Goal: Use online tool/utility: Use online tool/utility

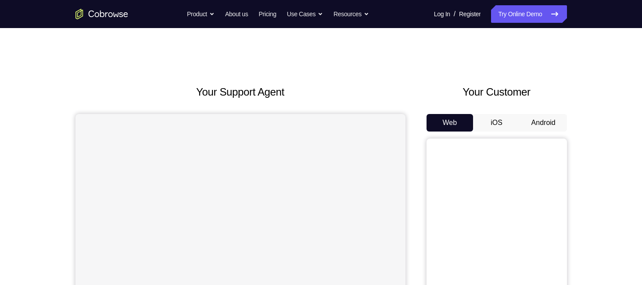
click at [535, 125] on button "Android" at bounding box center [543, 123] width 47 height 18
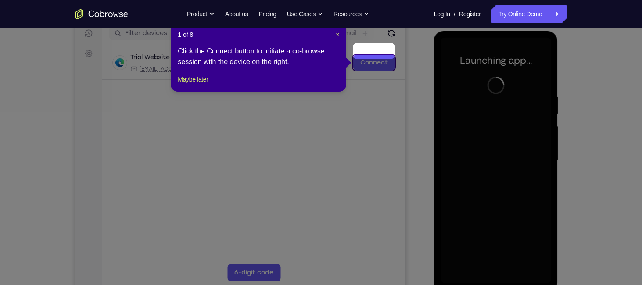
scroll to position [125, 0]
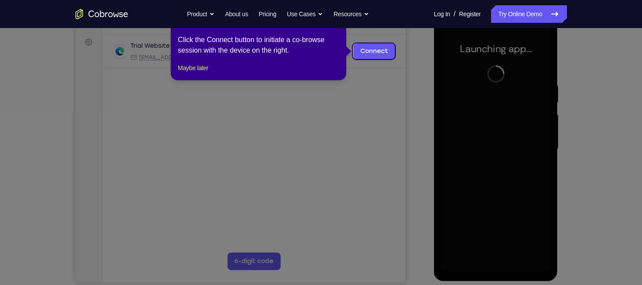
click at [526, 160] on icon at bounding box center [324, 142] width 648 height 285
click at [419, 99] on icon at bounding box center [324, 142] width 648 height 285
click at [494, 264] on icon at bounding box center [324, 142] width 648 height 285
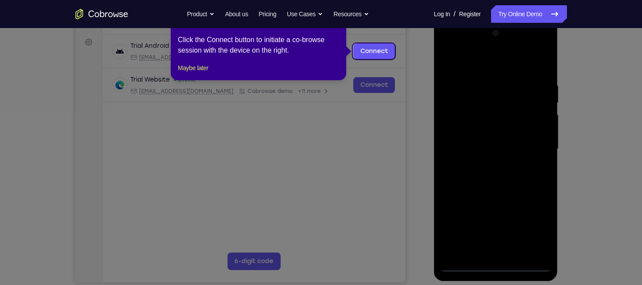
scroll to position [68, 0]
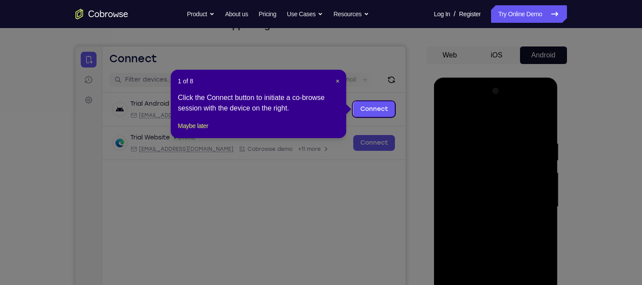
click at [420, 153] on icon at bounding box center [324, 142] width 648 height 285
click at [337, 80] on span "×" at bounding box center [338, 81] width 4 height 7
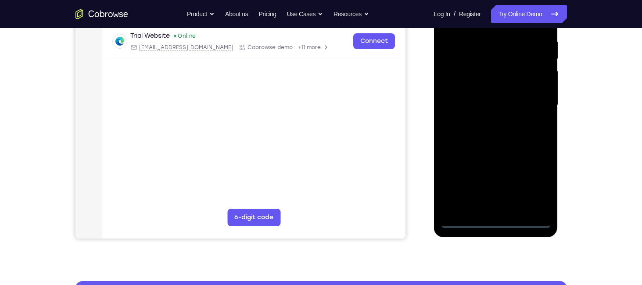
scroll to position [172, 0]
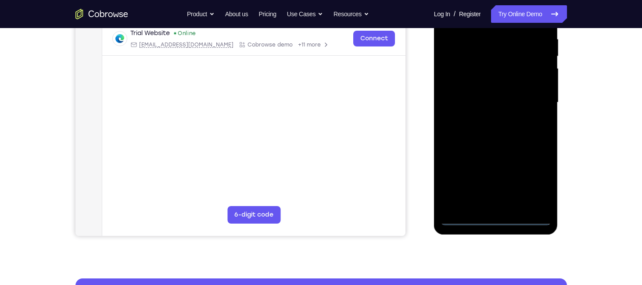
click at [496, 218] on div at bounding box center [496, 103] width 111 height 246
click at [532, 183] on div at bounding box center [496, 103] width 111 height 246
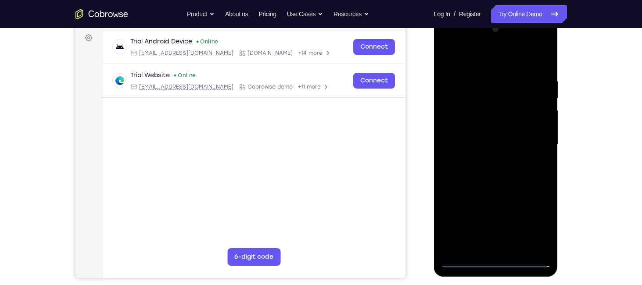
scroll to position [93, 0]
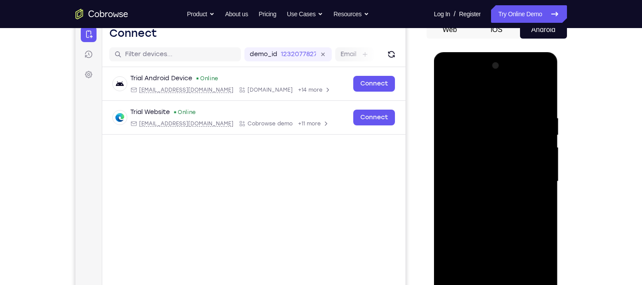
click at [477, 93] on div at bounding box center [496, 182] width 111 height 246
click at [534, 178] on div at bounding box center [496, 182] width 111 height 246
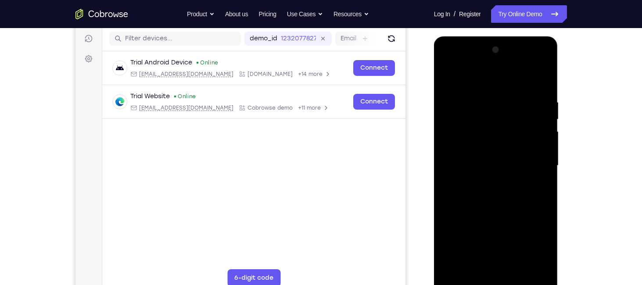
click at [488, 181] on div at bounding box center [496, 166] width 111 height 246
click at [474, 157] on div at bounding box center [496, 166] width 111 height 246
click at [469, 147] on div at bounding box center [496, 166] width 111 height 246
click at [469, 164] on div at bounding box center [496, 166] width 111 height 246
click at [484, 196] on div at bounding box center [496, 166] width 111 height 246
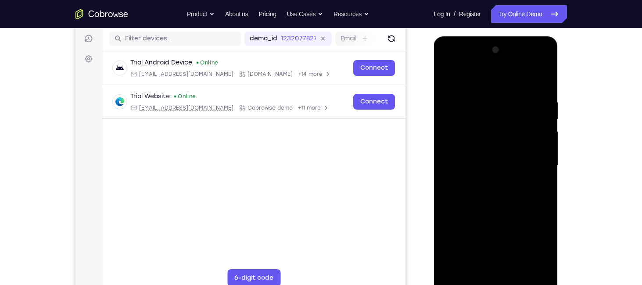
click at [487, 193] on div at bounding box center [496, 166] width 111 height 246
click at [539, 90] on div at bounding box center [496, 166] width 111 height 246
drag, startPoint x: 495, startPoint y: 180, endPoint x: 492, endPoint y: 135, distance: 45.7
click at [492, 135] on div at bounding box center [496, 166] width 111 height 246
drag, startPoint x: 497, startPoint y: 179, endPoint x: 484, endPoint y: 112, distance: 68.8
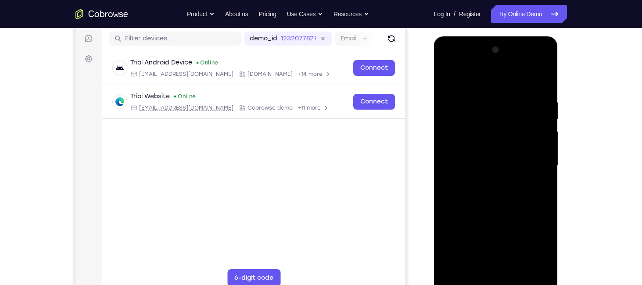
click at [484, 112] on div at bounding box center [496, 166] width 111 height 246
drag, startPoint x: 509, startPoint y: 221, endPoint x: 509, endPoint y: 76, distance: 144.8
click at [509, 76] on div at bounding box center [496, 166] width 111 height 246
drag, startPoint x: 510, startPoint y: 204, endPoint x: 505, endPoint y: 179, distance: 24.7
click at [505, 179] on div at bounding box center [496, 166] width 111 height 246
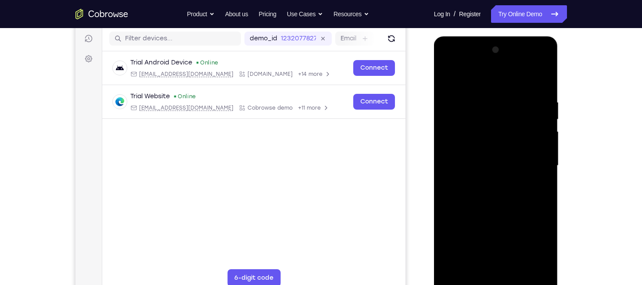
click at [544, 149] on div at bounding box center [496, 166] width 111 height 246
drag, startPoint x: 512, startPoint y: 172, endPoint x: 488, endPoint y: 79, distance: 96.3
click at [488, 79] on div at bounding box center [496, 166] width 111 height 246
drag, startPoint x: 510, startPoint y: 196, endPoint x: 496, endPoint y: 78, distance: 119.3
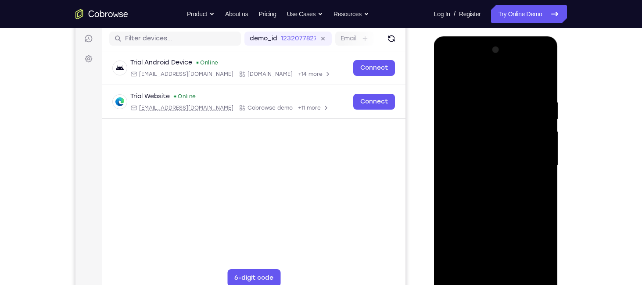
click at [496, 78] on div at bounding box center [496, 166] width 111 height 246
drag, startPoint x: 515, startPoint y: 222, endPoint x: 502, endPoint y: 115, distance: 106.9
click at [502, 115] on div at bounding box center [496, 166] width 111 height 246
drag, startPoint x: 526, startPoint y: 222, endPoint x: 511, endPoint y: 116, distance: 107.7
click at [511, 116] on div at bounding box center [496, 166] width 111 height 246
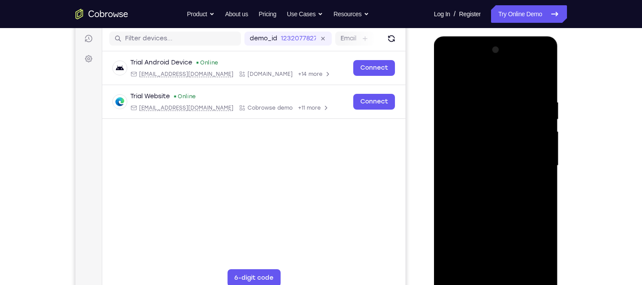
drag, startPoint x: 519, startPoint y: 178, endPoint x: 511, endPoint y: 109, distance: 68.9
click at [511, 109] on div at bounding box center [496, 166] width 111 height 246
drag, startPoint x: 514, startPoint y: 224, endPoint x: 504, endPoint y: 99, distance: 125.9
click at [504, 99] on div at bounding box center [496, 166] width 111 height 246
drag, startPoint x: 506, startPoint y: 161, endPoint x: 495, endPoint y: 73, distance: 88.4
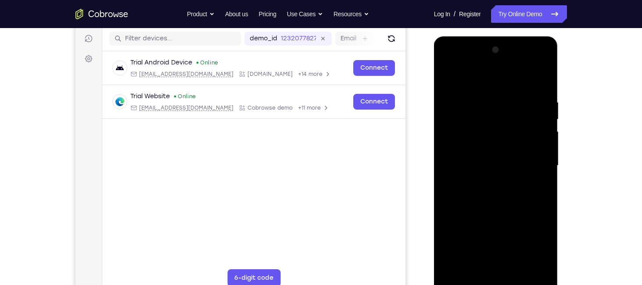
click at [495, 73] on div at bounding box center [496, 166] width 111 height 246
click at [478, 155] on div at bounding box center [496, 166] width 111 height 246
drag, startPoint x: 500, startPoint y: 118, endPoint x: 506, endPoint y: 151, distance: 33.9
click at [506, 151] on div at bounding box center [496, 166] width 111 height 246
click at [541, 101] on div at bounding box center [496, 166] width 111 height 246
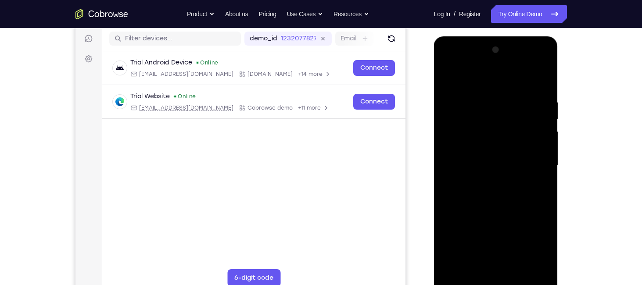
drag, startPoint x: 507, startPoint y: 140, endPoint x: 487, endPoint y: 83, distance: 60.5
click at [487, 83] on div at bounding box center [496, 166] width 111 height 246
drag, startPoint x: 499, startPoint y: 168, endPoint x: 482, endPoint y: 79, distance: 91.1
click at [482, 79] on div at bounding box center [496, 166] width 111 height 246
drag, startPoint x: 506, startPoint y: 209, endPoint x: 479, endPoint y: 89, distance: 123.2
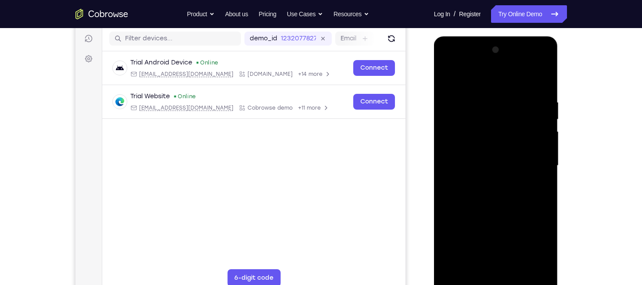
click at [479, 89] on div at bounding box center [496, 166] width 111 height 246
drag, startPoint x: 503, startPoint y: 178, endPoint x: 487, endPoint y: 107, distance: 72.1
click at [487, 107] on div at bounding box center [496, 166] width 111 height 246
drag, startPoint x: 509, startPoint y: 173, endPoint x: 514, endPoint y: 197, distance: 24.2
click at [514, 197] on div at bounding box center [496, 166] width 111 height 246
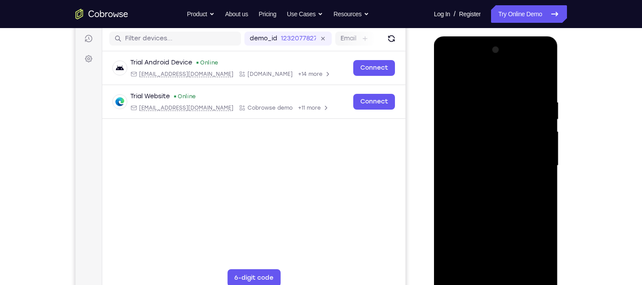
click at [543, 157] on div at bounding box center [496, 166] width 111 height 246
click at [545, 157] on div at bounding box center [496, 166] width 111 height 246
click at [543, 233] on div at bounding box center [496, 166] width 111 height 246
click at [545, 159] on div at bounding box center [496, 166] width 111 height 246
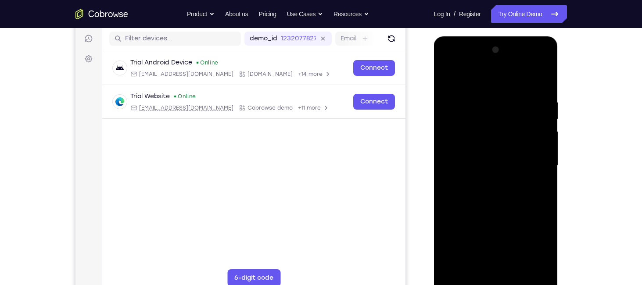
click at [545, 159] on div at bounding box center [496, 166] width 111 height 246
click at [544, 158] on div at bounding box center [496, 166] width 111 height 246
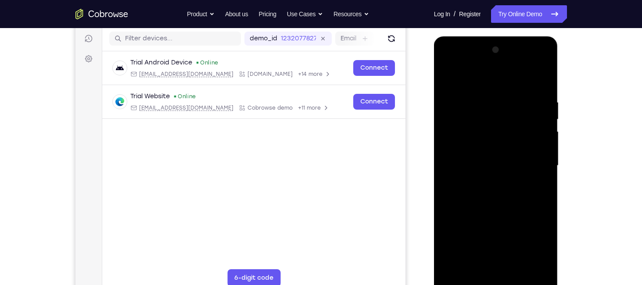
click at [544, 158] on div at bounding box center [496, 166] width 111 height 246
click at [508, 170] on div at bounding box center [496, 166] width 111 height 246
drag, startPoint x: 508, startPoint y: 170, endPoint x: 503, endPoint y: 139, distance: 31.5
click at [503, 139] on div at bounding box center [496, 166] width 111 height 246
drag, startPoint x: 495, startPoint y: 247, endPoint x: 487, endPoint y: 161, distance: 86.0
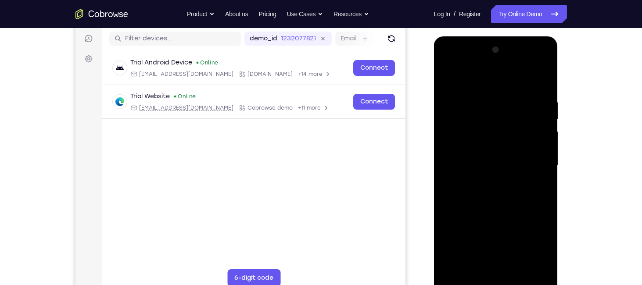
click at [487, 161] on div at bounding box center [496, 166] width 111 height 246
drag, startPoint x: 498, startPoint y: 216, endPoint x: 488, endPoint y: 162, distance: 55.2
click at [488, 162] on div at bounding box center [496, 166] width 111 height 246
drag, startPoint x: 488, startPoint y: 195, endPoint x: 480, endPoint y: 153, distance: 42.4
click at [480, 153] on div at bounding box center [496, 166] width 111 height 246
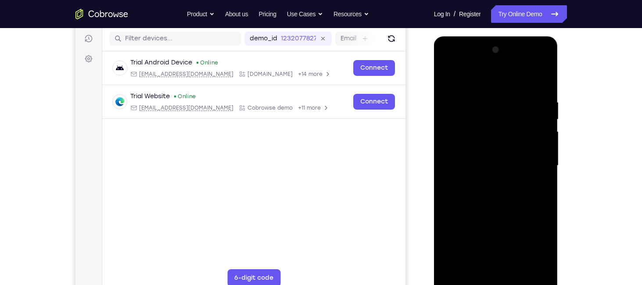
drag, startPoint x: 468, startPoint y: 215, endPoint x: 459, endPoint y: 182, distance: 34.2
click at [459, 182] on div at bounding box center [496, 166] width 111 height 246
drag, startPoint x: 493, startPoint y: 236, endPoint x: 484, endPoint y: 158, distance: 78.6
click at [484, 158] on div at bounding box center [496, 166] width 111 height 246
drag, startPoint x: 511, startPoint y: 221, endPoint x: 487, endPoint y: 138, distance: 86.1
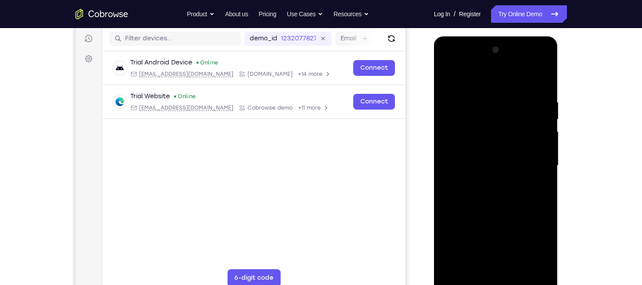
click at [487, 138] on div at bounding box center [496, 166] width 111 height 246
drag, startPoint x: 506, startPoint y: 179, endPoint x: 492, endPoint y: 115, distance: 64.7
click at [492, 115] on div at bounding box center [496, 166] width 111 height 246
drag, startPoint x: 510, startPoint y: 174, endPoint x: 501, endPoint y: 137, distance: 38.1
click at [501, 137] on div at bounding box center [496, 166] width 111 height 246
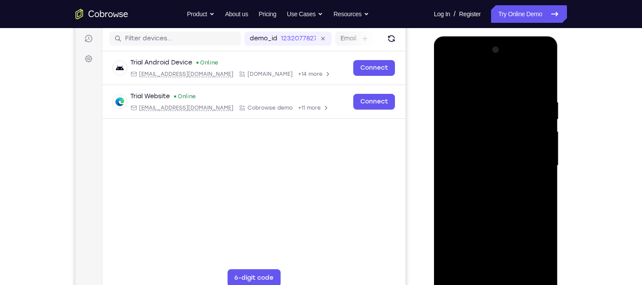
drag, startPoint x: 511, startPoint y: 187, endPoint x: 484, endPoint y: 138, distance: 56.2
click at [484, 138] on div at bounding box center [496, 166] width 111 height 246
drag, startPoint x: 485, startPoint y: 197, endPoint x: 481, endPoint y: 106, distance: 91.3
click at [481, 106] on div at bounding box center [496, 166] width 111 height 246
drag, startPoint x: 500, startPoint y: 199, endPoint x: 491, endPoint y: 170, distance: 29.7
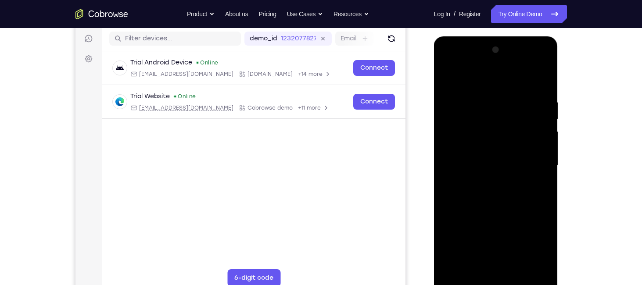
click at [491, 170] on div at bounding box center [496, 166] width 111 height 246
drag, startPoint x: 505, startPoint y: 196, endPoint x: 495, endPoint y: 144, distance: 52.7
click at [495, 144] on div at bounding box center [496, 166] width 111 height 246
drag, startPoint x: 501, startPoint y: 193, endPoint x: 491, endPoint y: 130, distance: 63.5
click at [491, 130] on div at bounding box center [496, 166] width 111 height 246
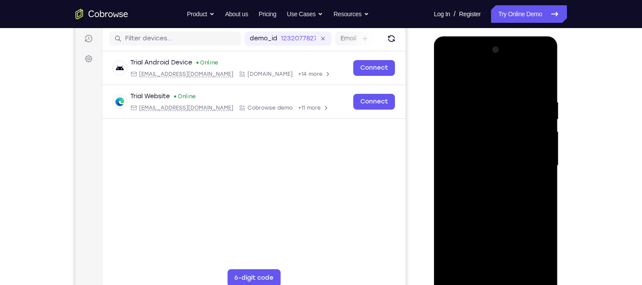
drag, startPoint x: 507, startPoint y: 190, endPoint x: 495, endPoint y: 144, distance: 47.6
click at [495, 144] on div at bounding box center [496, 166] width 111 height 246
drag, startPoint x: 501, startPoint y: 176, endPoint x: 490, endPoint y: 109, distance: 68.0
click at [490, 109] on div at bounding box center [496, 166] width 111 height 246
drag, startPoint x: 505, startPoint y: 167, endPoint x: 499, endPoint y: 139, distance: 29.2
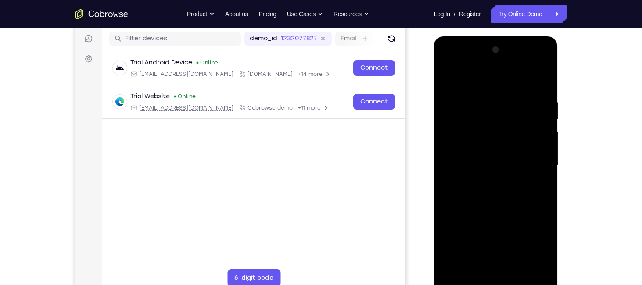
click at [499, 139] on div at bounding box center [496, 166] width 111 height 246
drag, startPoint x: 499, startPoint y: 139, endPoint x: 500, endPoint y: 153, distance: 14.5
click at [500, 153] on div at bounding box center [496, 166] width 111 height 246
click at [457, 225] on div at bounding box center [496, 166] width 111 height 246
click at [454, 228] on div at bounding box center [496, 166] width 111 height 246
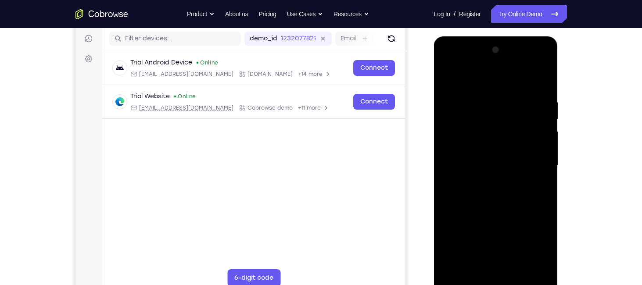
click at [448, 75] on div at bounding box center [496, 166] width 111 height 246
click at [474, 219] on div at bounding box center [496, 166] width 111 height 246
drag, startPoint x: 504, startPoint y: 173, endPoint x: 505, endPoint y: 229, distance: 56.2
click at [505, 229] on div at bounding box center [496, 166] width 111 height 246
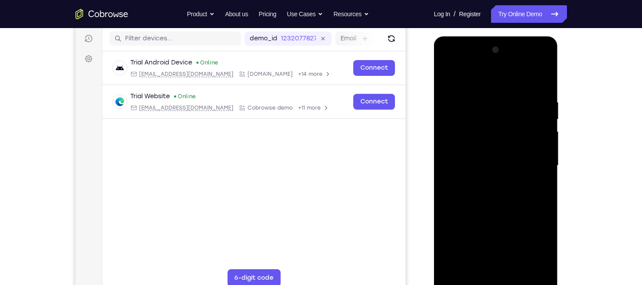
click at [538, 271] on div at bounding box center [496, 166] width 111 height 246
click at [461, 186] on div at bounding box center [496, 166] width 111 height 246
click at [450, 71] on div at bounding box center [496, 166] width 111 height 246
click at [462, 147] on div at bounding box center [496, 166] width 111 height 246
click at [537, 271] on div at bounding box center [496, 166] width 111 height 246
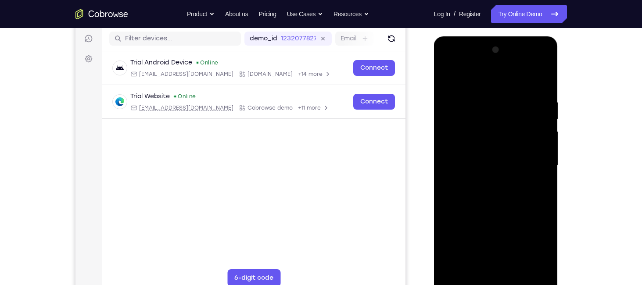
click at [537, 113] on div at bounding box center [496, 166] width 111 height 246
click at [494, 130] on div at bounding box center [496, 166] width 111 height 246
click at [494, 136] on div at bounding box center [496, 166] width 111 height 246
click at [450, 73] on div at bounding box center [496, 166] width 111 height 246
drag, startPoint x: 530, startPoint y: 223, endPoint x: 522, endPoint y: 170, distance: 54.2
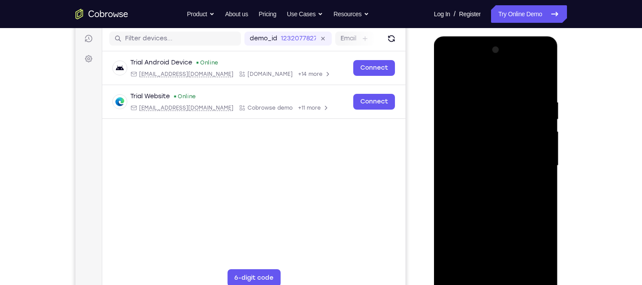
click at [522, 170] on div at bounding box center [496, 166] width 111 height 246
click at [539, 272] on div at bounding box center [496, 166] width 111 height 246
click at [467, 168] on div at bounding box center [496, 166] width 111 height 246
click at [509, 247] on div at bounding box center [496, 166] width 111 height 246
drag, startPoint x: 494, startPoint y: 140, endPoint x: 495, endPoint y: 186, distance: 46.1
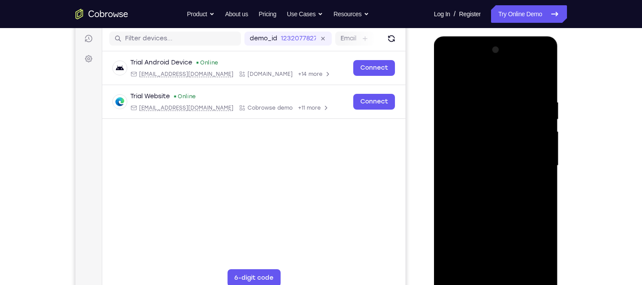
click at [495, 186] on div at bounding box center [496, 166] width 111 height 246
drag, startPoint x: 495, startPoint y: 166, endPoint x: 489, endPoint y: 63, distance: 102.9
click at [489, 63] on div at bounding box center [496, 166] width 111 height 246
drag, startPoint x: 497, startPoint y: 164, endPoint x: 493, endPoint y: 82, distance: 82.2
click at [493, 82] on div at bounding box center [496, 166] width 111 height 246
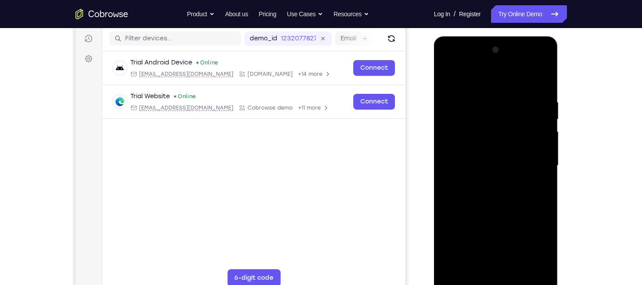
drag, startPoint x: 492, startPoint y: 157, endPoint x: 492, endPoint y: 91, distance: 65.8
click at [492, 91] on div at bounding box center [496, 166] width 111 height 246
drag, startPoint x: 496, startPoint y: 176, endPoint x: 491, endPoint y: 122, distance: 54.7
click at [491, 122] on div at bounding box center [496, 166] width 111 height 246
drag, startPoint x: 488, startPoint y: 197, endPoint x: 488, endPoint y: 95, distance: 101.8
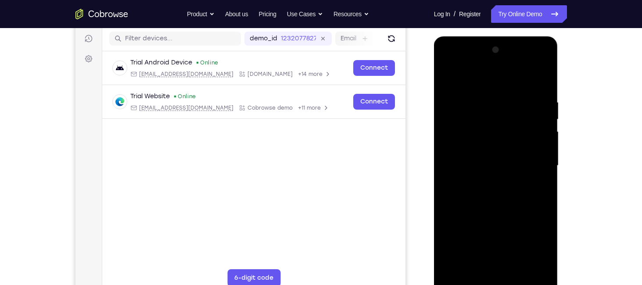
click at [488, 95] on div at bounding box center [496, 166] width 111 height 246
click at [448, 75] on div at bounding box center [496, 166] width 111 height 246
click at [455, 270] on div at bounding box center [496, 166] width 111 height 246
click at [541, 72] on div at bounding box center [496, 166] width 111 height 246
click at [542, 74] on div at bounding box center [496, 166] width 111 height 246
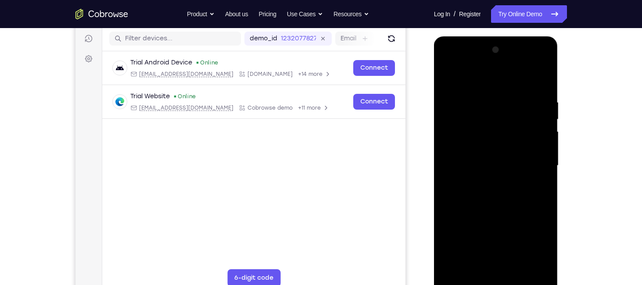
click at [467, 179] on div at bounding box center [496, 166] width 111 height 246
click at [457, 93] on div at bounding box center [496, 166] width 111 height 246
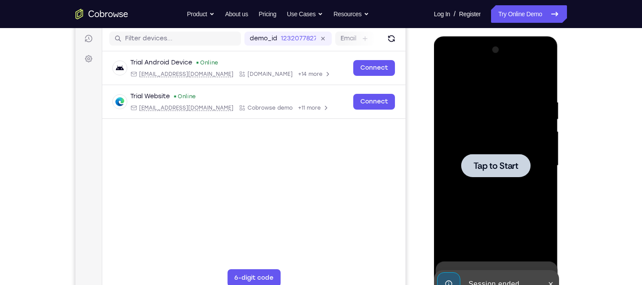
click at [494, 166] on span "Tap to Start" at bounding box center [495, 165] width 45 height 9
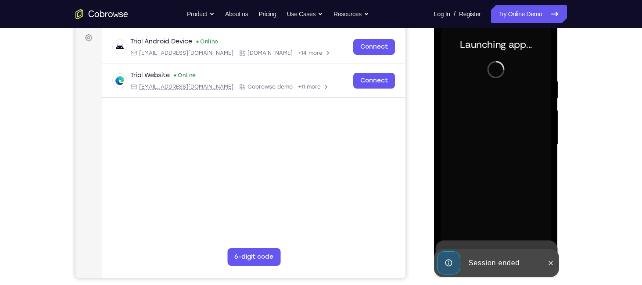
scroll to position [119, 0]
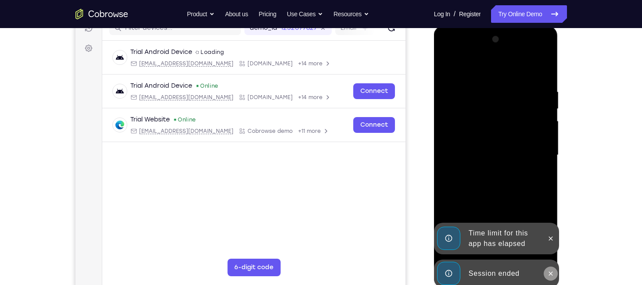
click at [549, 269] on button at bounding box center [551, 274] width 14 height 14
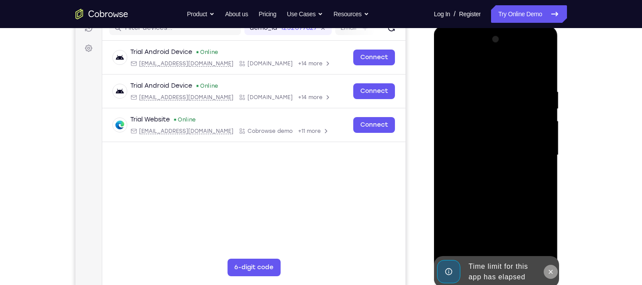
click at [552, 272] on icon at bounding box center [550, 272] width 7 height 7
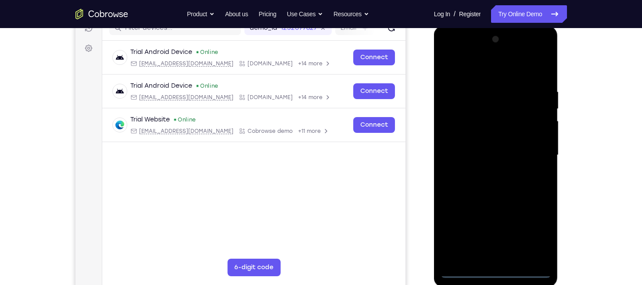
click at [494, 271] on div at bounding box center [496, 155] width 111 height 246
click at [537, 237] on div at bounding box center [496, 155] width 111 height 246
click at [491, 76] on div at bounding box center [496, 155] width 111 height 246
click at [530, 146] on div at bounding box center [496, 155] width 111 height 246
click at [504, 258] on div at bounding box center [496, 155] width 111 height 246
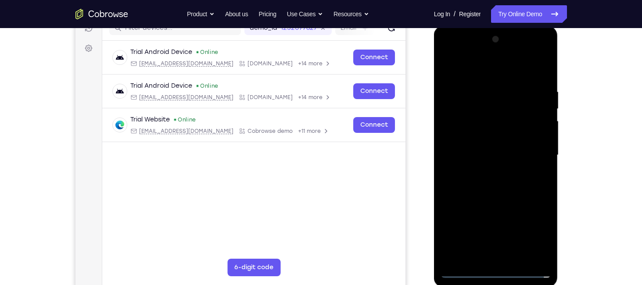
click at [476, 146] on div at bounding box center [496, 155] width 111 height 246
click at [476, 137] on div at bounding box center [496, 155] width 111 height 246
click at [484, 156] on div at bounding box center [496, 155] width 111 height 246
click at [486, 184] on div at bounding box center [496, 155] width 111 height 246
click at [492, 178] on div at bounding box center [496, 155] width 111 height 246
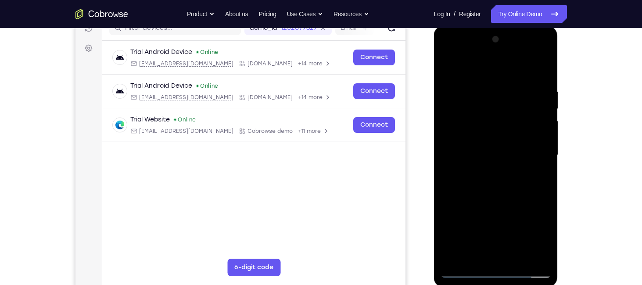
click at [543, 77] on div at bounding box center [496, 155] width 111 height 246
click at [480, 81] on div at bounding box center [496, 155] width 111 height 246
click at [539, 72] on div at bounding box center [496, 155] width 111 height 246
click at [543, 65] on div at bounding box center [496, 155] width 111 height 246
click at [468, 172] on div at bounding box center [496, 155] width 111 height 246
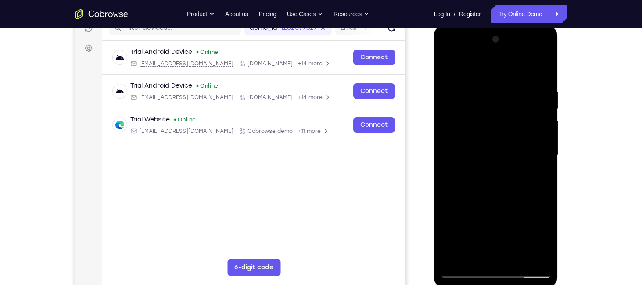
click at [456, 91] on div at bounding box center [496, 155] width 111 height 246
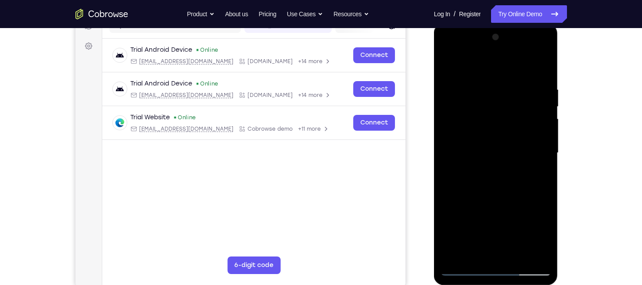
click at [484, 126] on div at bounding box center [496, 153] width 111 height 246
click at [451, 63] on div at bounding box center [496, 153] width 111 height 246
click at [476, 183] on div at bounding box center [496, 153] width 111 height 246
click at [448, 63] on div at bounding box center [496, 153] width 111 height 246
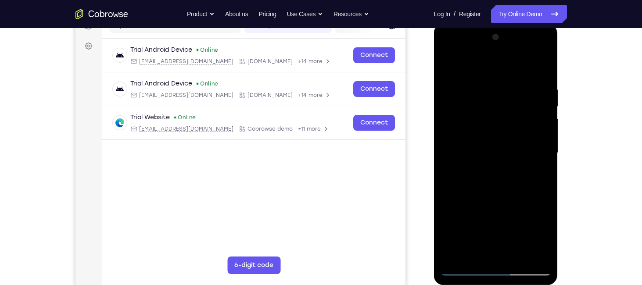
click at [455, 216] on div at bounding box center [496, 153] width 111 height 246
drag, startPoint x: 491, startPoint y: 90, endPoint x: 491, endPoint y: 58, distance: 31.2
click at [491, 58] on div at bounding box center [496, 153] width 111 height 246
drag, startPoint x: 495, startPoint y: 146, endPoint x: 494, endPoint y: 87, distance: 59.2
click at [494, 87] on div at bounding box center [496, 153] width 111 height 246
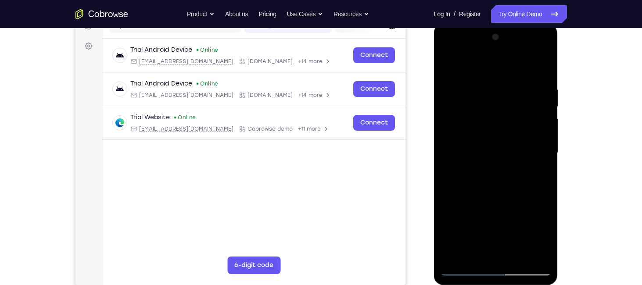
click at [449, 66] on div at bounding box center [496, 153] width 111 height 246
drag, startPoint x: 516, startPoint y: 198, endPoint x: 514, endPoint y: 147, distance: 51.4
click at [514, 147] on div at bounding box center [496, 153] width 111 height 246
click at [478, 124] on div at bounding box center [496, 153] width 111 height 246
drag, startPoint x: 511, startPoint y: 81, endPoint x: 510, endPoint y: 138, distance: 57.5
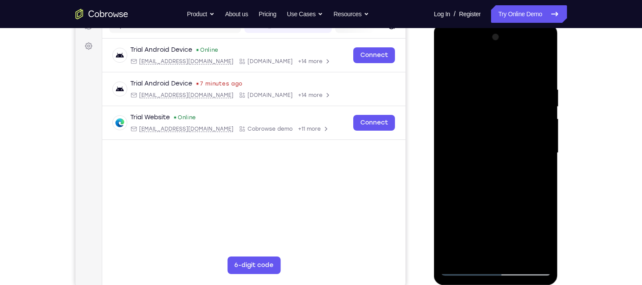
click at [510, 138] on div at bounding box center [496, 153] width 111 height 246
drag, startPoint x: 510, startPoint y: 148, endPoint x: 507, endPoint y: 108, distance: 40.1
click at [507, 108] on div at bounding box center [496, 153] width 111 height 246
click at [483, 190] on div at bounding box center [496, 153] width 111 height 246
drag, startPoint x: 495, startPoint y: 136, endPoint x: 494, endPoint y: 160, distance: 24.2
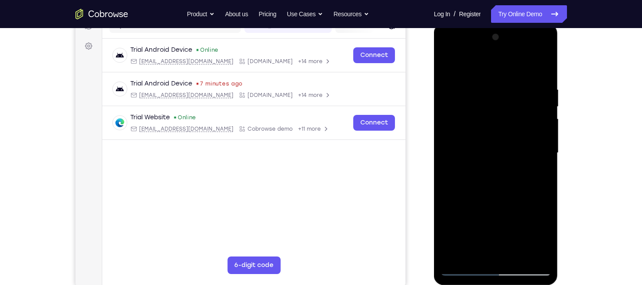
click at [494, 160] on div at bounding box center [496, 153] width 111 height 246
click at [448, 64] on div at bounding box center [496, 153] width 111 height 246
drag, startPoint x: 509, startPoint y: 179, endPoint x: 502, endPoint y: 137, distance: 42.6
click at [502, 137] on div at bounding box center [496, 153] width 111 height 246
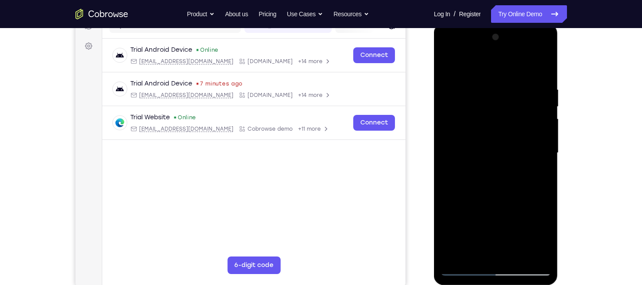
drag, startPoint x: 503, startPoint y: 186, endPoint x: 501, endPoint y: 120, distance: 66.3
click at [501, 120] on div at bounding box center [496, 153] width 111 height 246
drag, startPoint x: 512, startPoint y: 188, endPoint x: 509, endPoint y: 131, distance: 57.1
click at [509, 131] on div at bounding box center [496, 153] width 111 height 246
drag, startPoint x: 513, startPoint y: 200, endPoint x: 509, endPoint y: 130, distance: 69.9
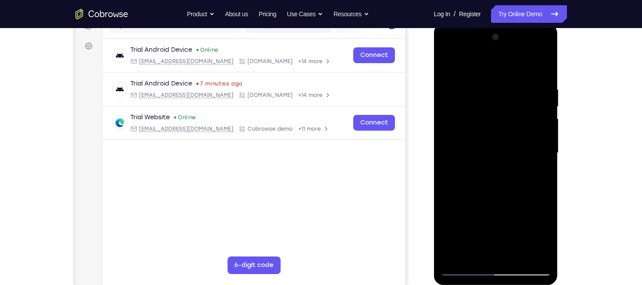
click at [509, 130] on div at bounding box center [496, 153] width 111 height 246
click at [467, 217] on div at bounding box center [496, 153] width 111 height 246
drag, startPoint x: 473, startPoint y: 93, endPoint x: 476, endPoint y: 143, distance: 50.2
click at [476, 143] on div at bounding box center [496, 153] width 111 height 246
click at [484, 94] on div at bounding box center [496, 153] width 111 height 246
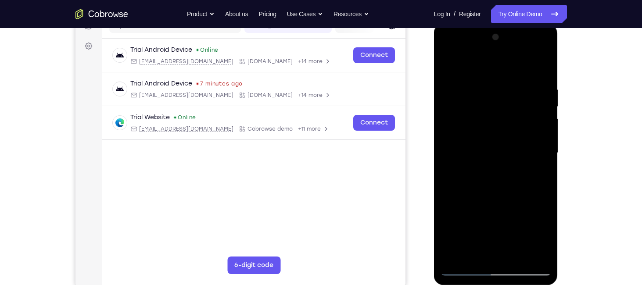
click at [494, 197] on div at bounding box center [496, 153] width 111 height 246
click at [447, 65] on div at bounding box center [496, 153] width 111 height 246
drag, startPoint x: 486, startPoint y: 93, endPoint x: 487, endPoint y: 117, distance: 24.1
click at [487, 117] on div at bounding box center [496, 153] width 111 height 246
click at [448, 65] on div at bounding box center [496, 153] width 111 height 246
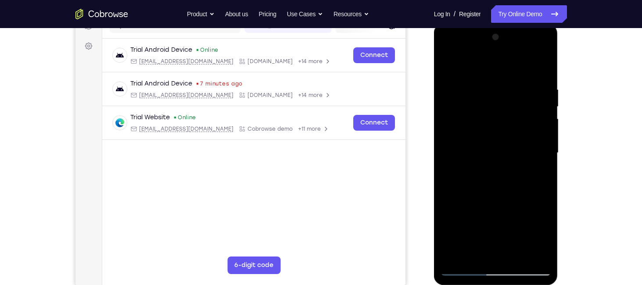
drag, startPoint x: 514, startPoint y: 143, endPoint x: 511, endPoint y: 106, distance: 36.9
click at [511, 106] on div at bounding box center [496, 153] width 111 height 246
drag, startPoint x: 516, startPoint y: 168, endPoint x: 505, endPoint y: 110, distance: 58.9
click at [505, 110] on div at bounding box center [496, 153] width 111 height 246
click at [475, 254] on div at bounding box center [496, 153] width 111 height 246
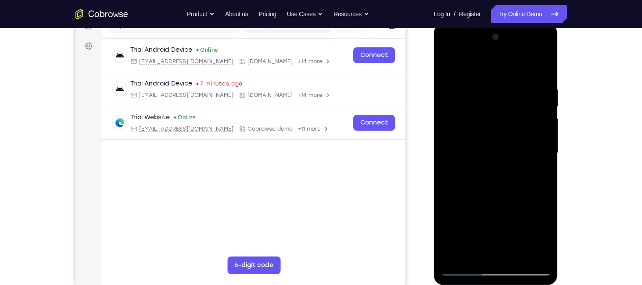
click at [537, 256] on div at bounding box center [496, 153] width 111 height 246
drag, startPoint x: 505, startPoint y: 89, endPoint x: 507, endPoint y: 131, distance: 41.7
click at [507, 131] on div at bounding box center [496, 153] width 111 height 246
click at [511, 157] on div at bounding box center [496, 153] width 111 height 246
drag, startPoint x: 498, startPoint y: 195, endPoint x: 495, endPoint y: 140, distance: 54.5
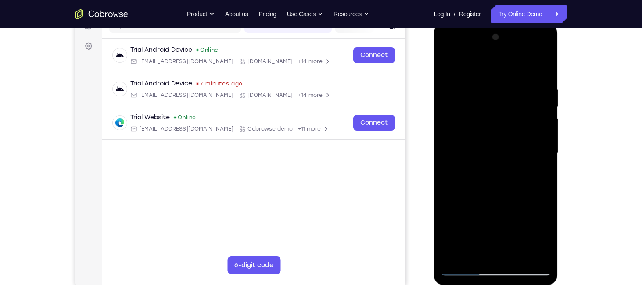
click at [495, 140] on div at bounding box center [496, 153] width 111 height 246
drag, startPoint x: 498, startPoint y: 194, endPoint x: 498, endPoint y: 144, distance: 50.0
click at [498, 144] on div at bounding box center [496, 153] width 111 height 246
drag, startPoint x: 503, startPoint y: 210, endPoint x: 499, endPoint y: 157, distance: 53.2
click at [499, 157] on div at bounding box center [496, 153] width 111 height 246
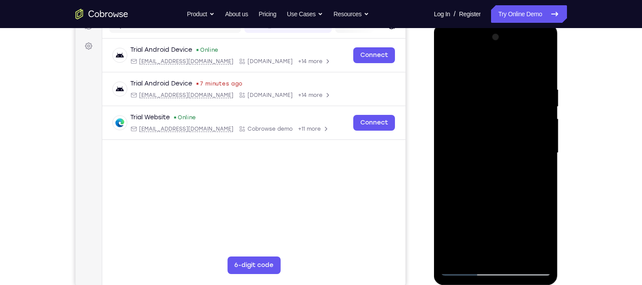
click at [469, 211] on div at bounding box center [496, 153] width 111 height 246
drag, startPoint x: 505, startPoint y: 185, endPoint x: 505, endPoint y: 198, distance: 12.7
click at [505, 198] on div at bounding box center [496, 153] width 111 height 246
drag, startPoint x: 504, startPoint y: 193, endPoint x: 502, endPoint y: 217, distance: 23.7
click at [502, 217] on div at bounding box center [496, 153] width 111 height 246
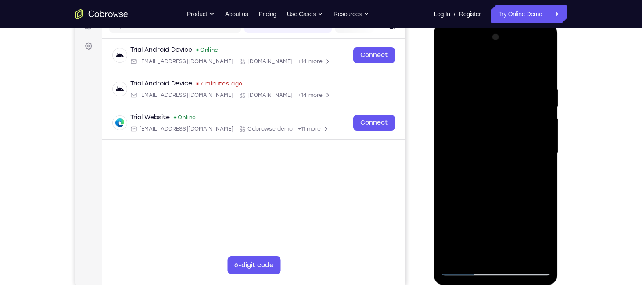
click at [472, 252] on div at bounding box center [496, 153] width 111 height 246
click at [493, 64] on div at bounding box center [496, 153] width 111 height 246
click at [540, 68] on div at bounding box center [496, 153] width 111 height 246
click at [534, 254] on div at bounding box center [496, 153] width 111 height 246
click at [494, 187] on div at bounding box center [496, 153] width 111 height 246
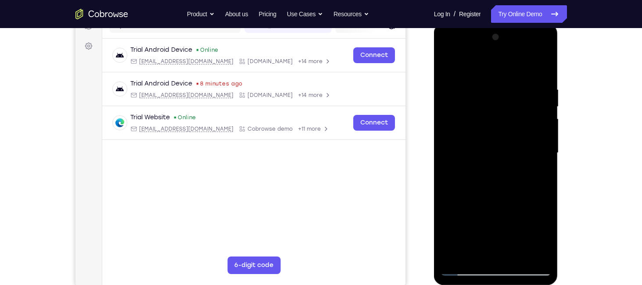
click at [512, 236] on div at bounding box center [496, 153] width 111 height 246
click at [479, 78] on div at bounding box center [496, 153] width 111 height 246
drag, startPoint x: 484, startPoint y: 102, endPoint x: 496, endPoint y: 133, distance: 33.7
click at [496, 133] on div at bounding box center [496, 153] width 111 height 246
click at [463, 134] on div at bounding box center [496, 153] width 111 height 246
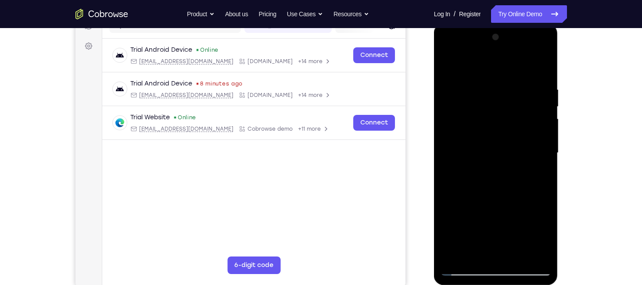
click at [505, 200] on div at bounding box center [496, 153] width 111 height 246
click at [456, 88] on div at bounding box center [496, 153] width 111 height 246
click at [508, 216] on div at bounding box center [496, 153] width 111 height 246
click at [450, 69] on div at bounding box center [496, 153] width 111 height 246
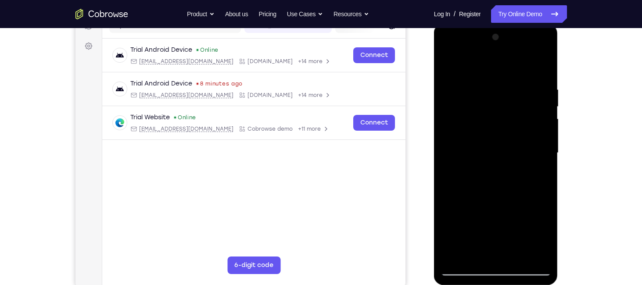
click at [451, 61] on div at bounding box center [496, 153] width 111 height 246
click at [452, 260] on div at bounding box center [496, 153] width 111 height 246
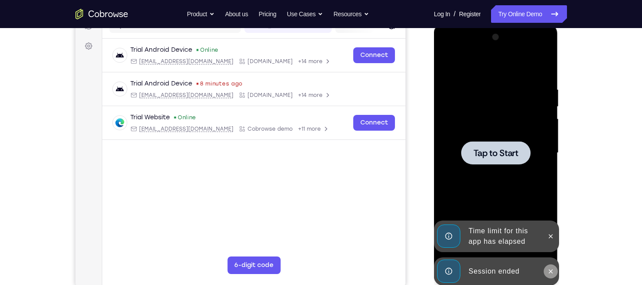
click at [552, 271] on icon at bounding box center [550, 271] width 7 height 7
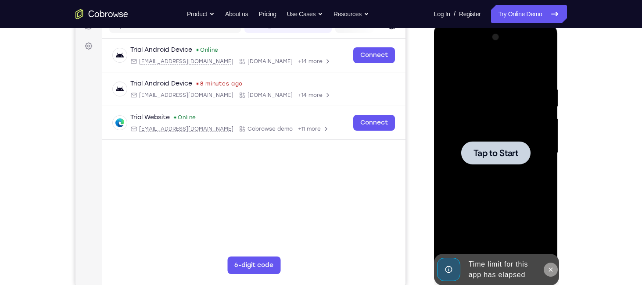
click at [551, 271] on icon at bounding box center [550, 269] width 7 height 7
